Goal: Task Accomplishment & Management: Manage account settings

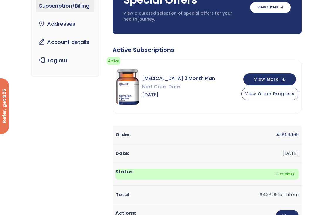
scroll to position [70, 0]
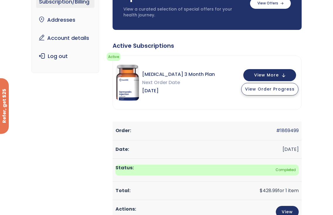
click at [270, 91] on span "View Order Progress" at bounding box center [270, 89] width 50 height 6
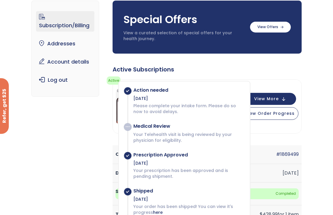
scroll to position [0, 0]
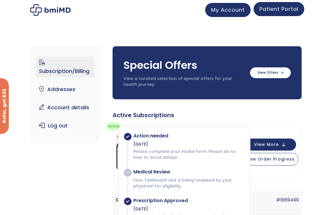
click at [279, 12] on span "Patient Portal" at bounding box center [279, 8] width 39 height 7
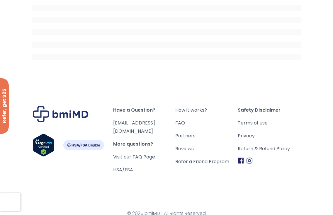
scroll to position [141, 0]
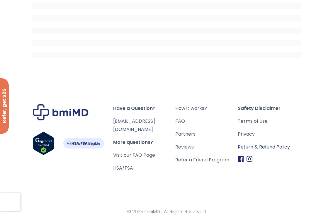
click at [260, 148] on link "Return & Refund Policy" at bounding box center [269, 147] width 62 height 8
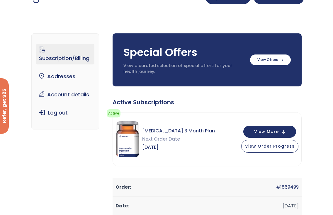
scroll to position [13, 0]
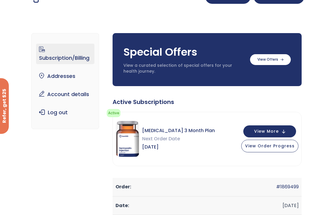
click at [82, 58] on link "Subscription/Billing" at bounding box center [65, 54] width 58 height 21
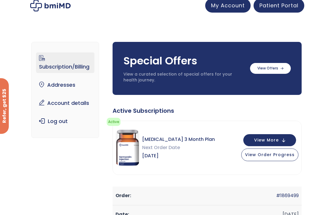
scroll to position [7, 0]
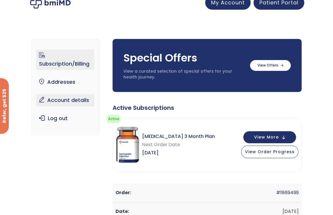
click at [66, 101] on link "Account details" at bounding box center [65, 100] width 58 height 12
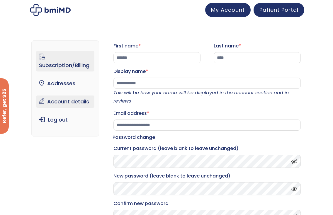
click at [72, 65] on link "Subscription/Billing" at bounding box center [65, 61] width 58 height 21
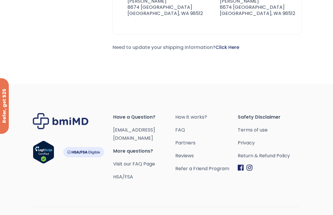
scroll to position [460, 0]
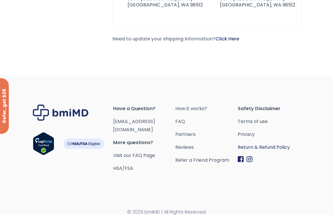
click at [255, 146] on link "Return & Refund Policy" at bounding box center [269, 147] width 62 height 8
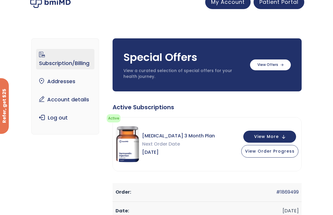
scroll to position [8, 0]
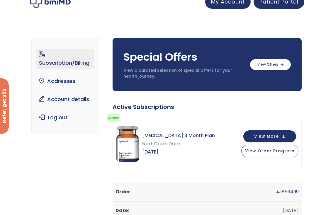
click at [76, 64] on link "Subscription/Billing" at bounding box center [65, 59] width 58 height 21
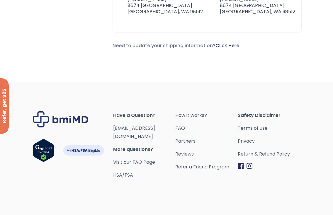
scroll to position [460, 0]
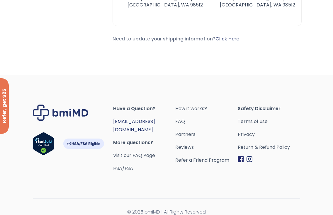
click at [147, 121] on link "[EMAIL_ADDRESS][DOMAIN_NAME]" at bounding box center [134, 125] width 42 height 15
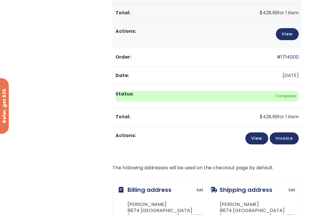
scroll to position [248, 0]
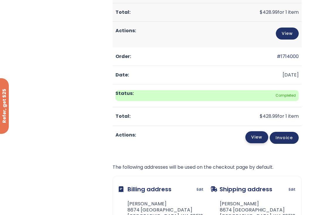
click at [259, 137] on link "View" at bounding box center [256, 137] width 23 height 12
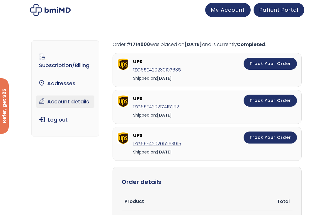
click at [68, 103] on link "Account details" at bounding box center [65, 102] width 58 height 12
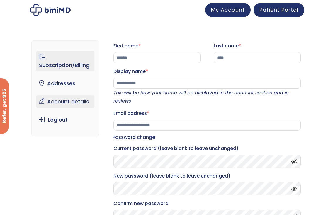
click at [63, 66] on link "Subscription/Billing" at bounding box center [65, 61] width 58 height 21
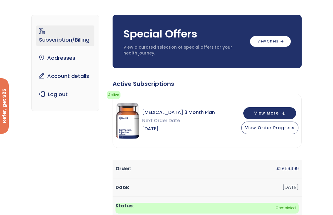
scroll to position [32, 0]
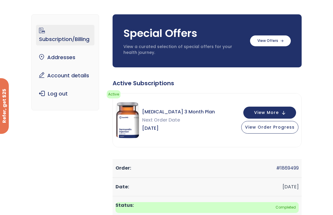
drag, startPoint x: 175, startPoint y: 127, endPoint x: 140, endPoint y: 111, distance: 37.8
click at [140, 111] on div "[MEDICAL_DATA] 3 Month Plan Next Order Date [DATE]" at bounding box center [165, 120] width 99 height 36
copy div "[MEDICAL_DATA] 3 Month Plan Next Order Date [DATE]"
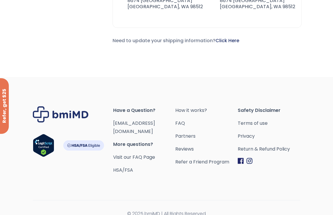
scroll to position [460, 0]
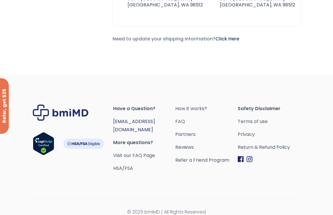
click at [129, 122] on link "[EMAIL_ADDRESS][DOMAIN_NAME]" at bounding box center [134, 125] width 42 height 15
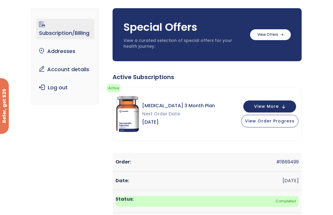
scroll to position [35, 0]
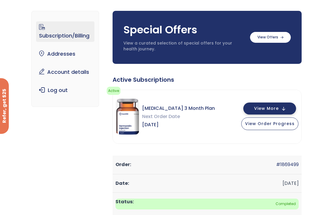
click at [265, 108] on span "View More" at bounding box center [266, 109] width 25 height 4
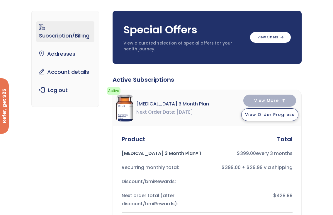
click at [266, 115] on span "View Order Progress" at bounding box center [270, 115] width 50 height 6
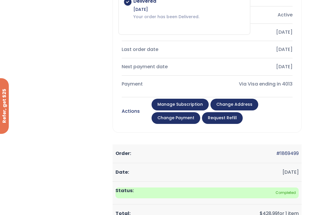
scroll to position [272, 0]
click at [178, 106] on link "Manage Subscription" at bounding box center [180, 105] width 57 height 12
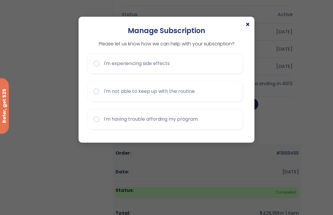
click at [248, 23] on span "×" at bounding box center [247, 24] width 5 height 7
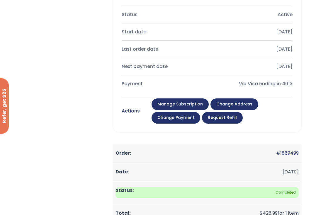
click at [185, 106] on link "Manage Subscription" at bounding box center [180, 105] width 57 height 12
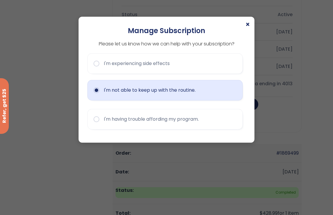
click at [106, 94] on button "I'm not able to keep up with the routine." at bounding box center [164, 90] width 155 height 21
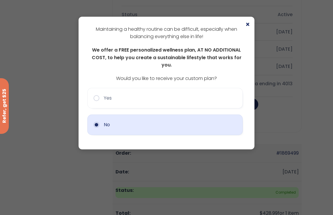
click at [96, 120] on button "No" at bounding box center [164, 125] width 155 height 21
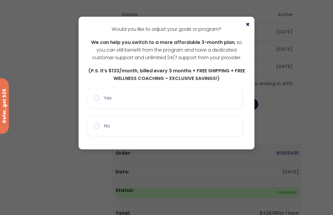
click at [248, 24] on span "×" at bounding box center [247, 24] width 5 height 7
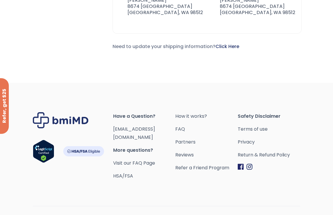
scroll to position [685, 0]
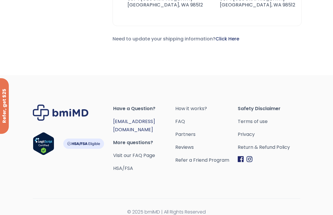
click at [148, 122] on link "[EMAIL_ADDRESS][DOMAIN_NAME]" at bounding box center [134, 125] width 42 height 15
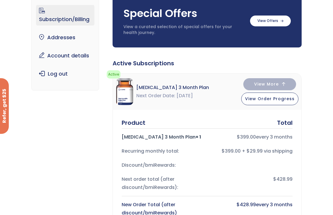
scroll to position [48, 0]
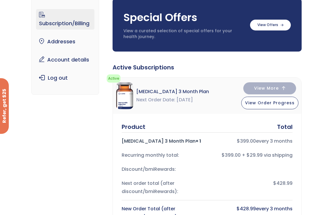
click at [75, 25] on link "Subscription/Billing" at bounding box center [65, 19] width 58 height 21
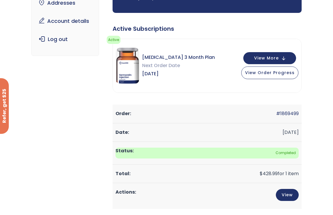
scroll to position [85, 0]
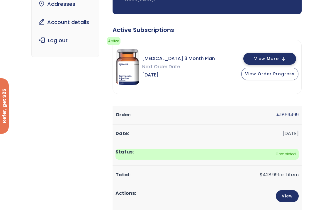
click at [271, 59] on span "View More" at bounding box center [266, 59] width 25 height 4
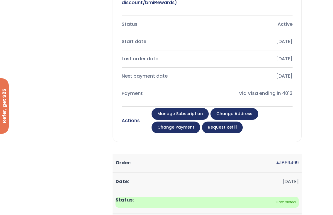
scroll to position [264, 0]
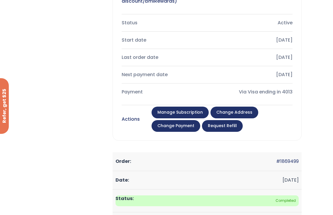
click at [185, 114] on link "Manage Subscription" at bounding box center [180, 113] width 57 height 12
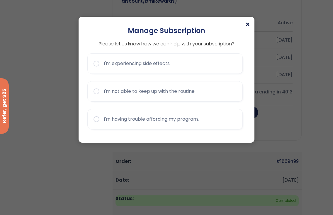
click at [248, 25] on span "×" at bounding box center [247, 24] width 5 height 7
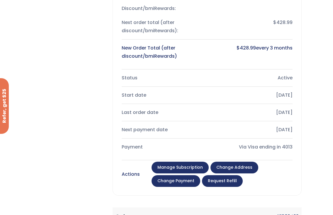
scroll to position [206, 0]
